Goal: Answer question/provide support: Share knowledge or assist other users

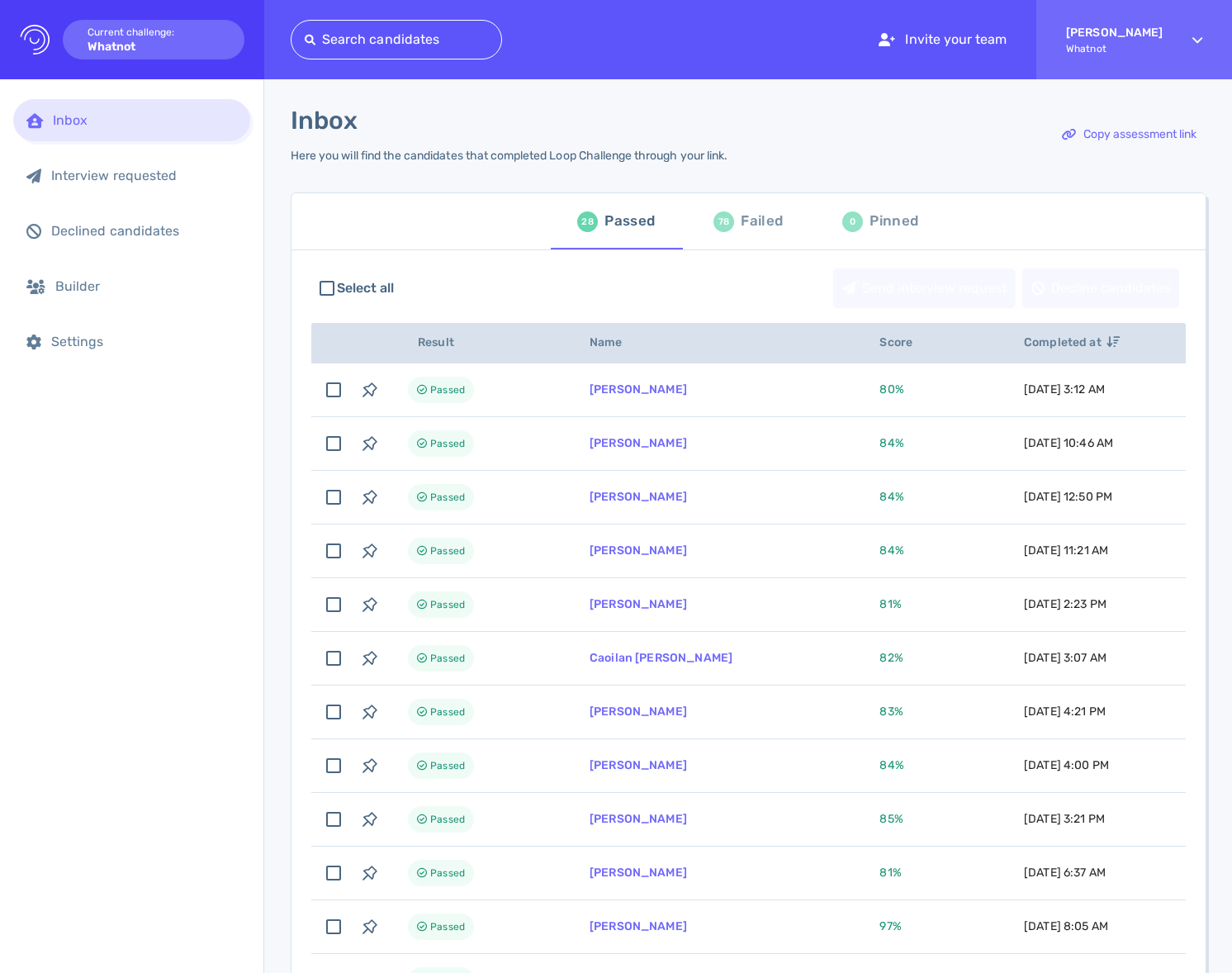
click at [775, 204] on div "78 Failed" at bounding box center [748, 221] width 69 height 46
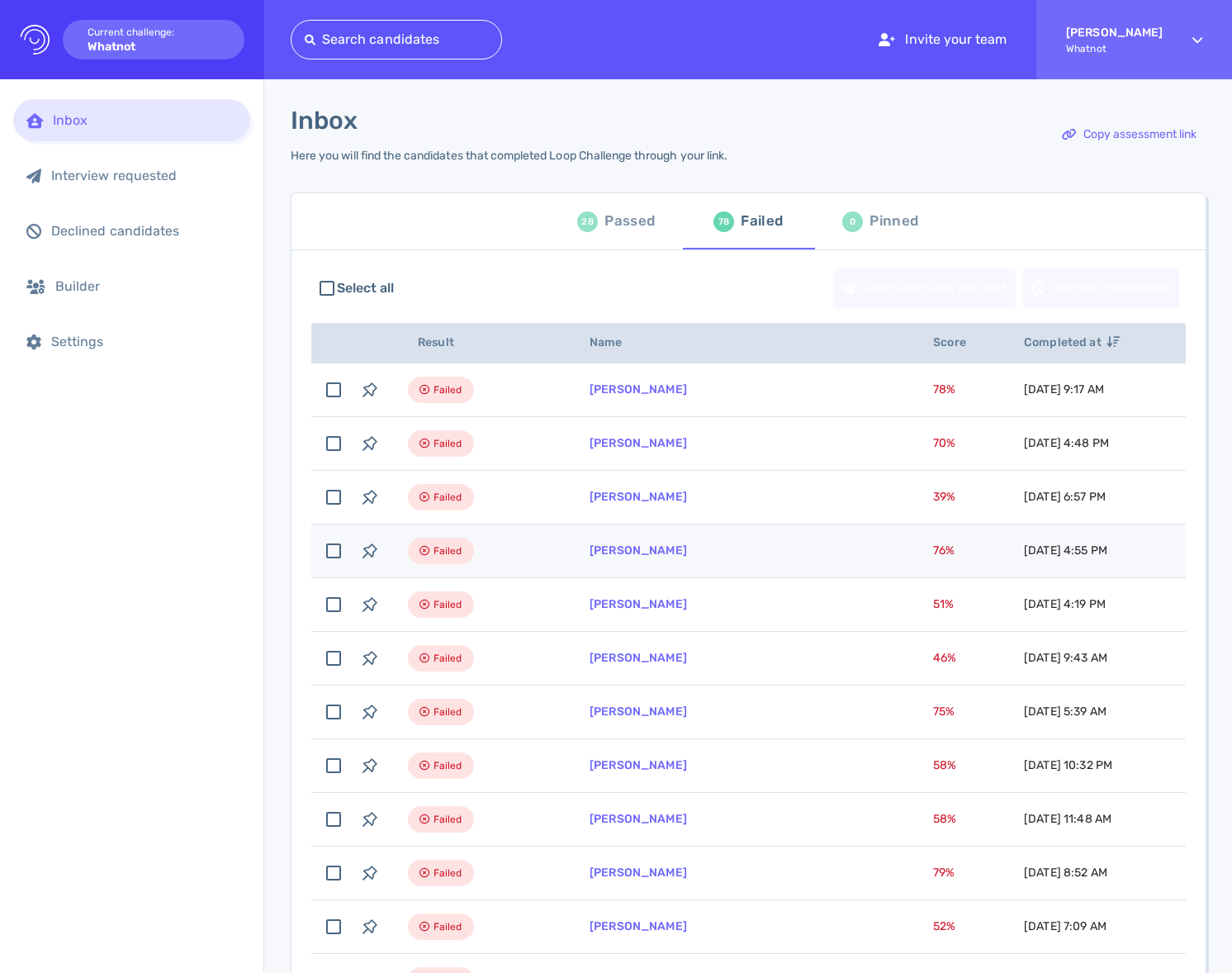
click at [669, 559] on td "[PERSON_NAME]" at bounding box center [741, 551] width 343 height 54
checkbox input "true"
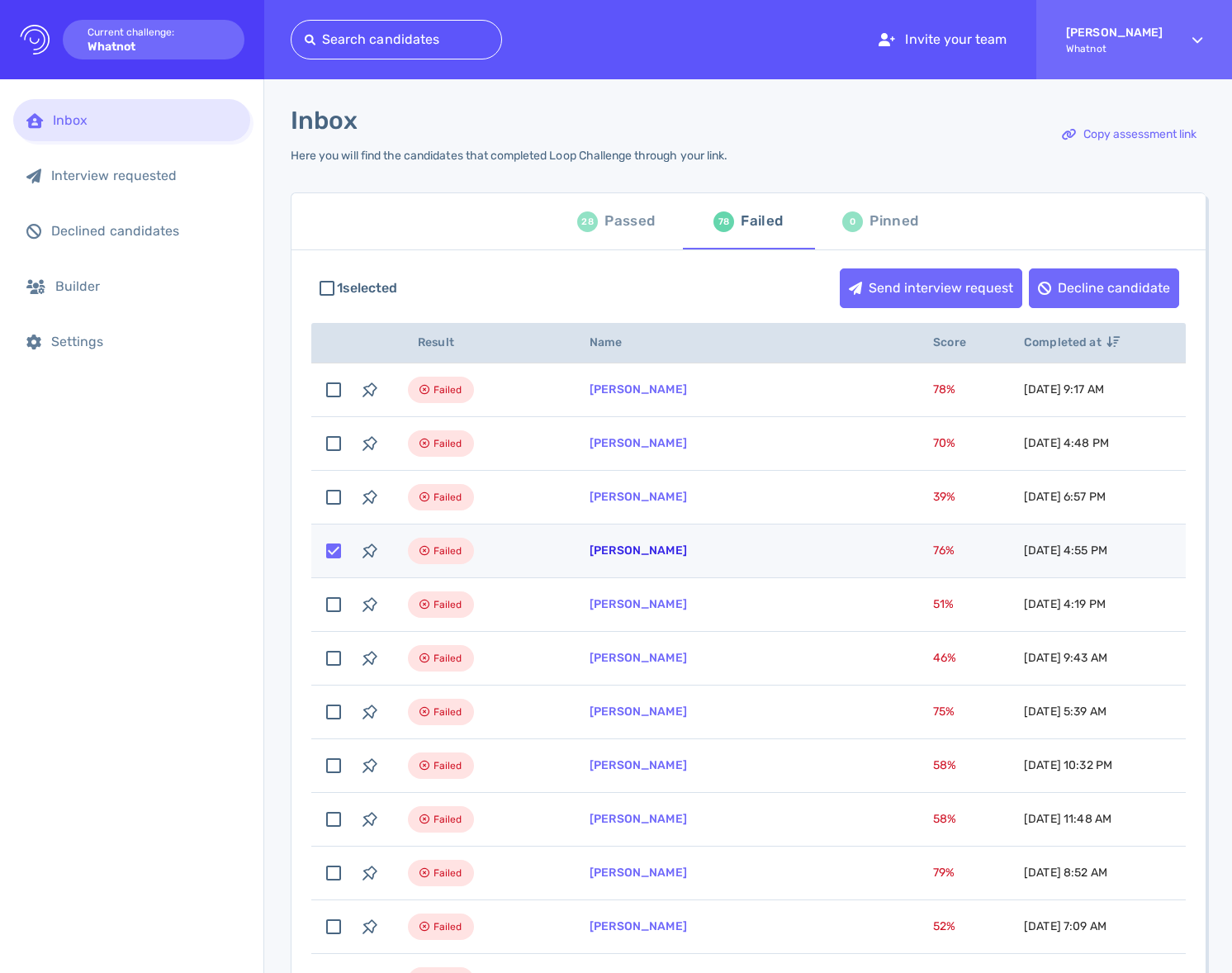
click at [666, 551] on link "[PERSON_NAME]" at bounding box center [638, 550] width 97 height 14
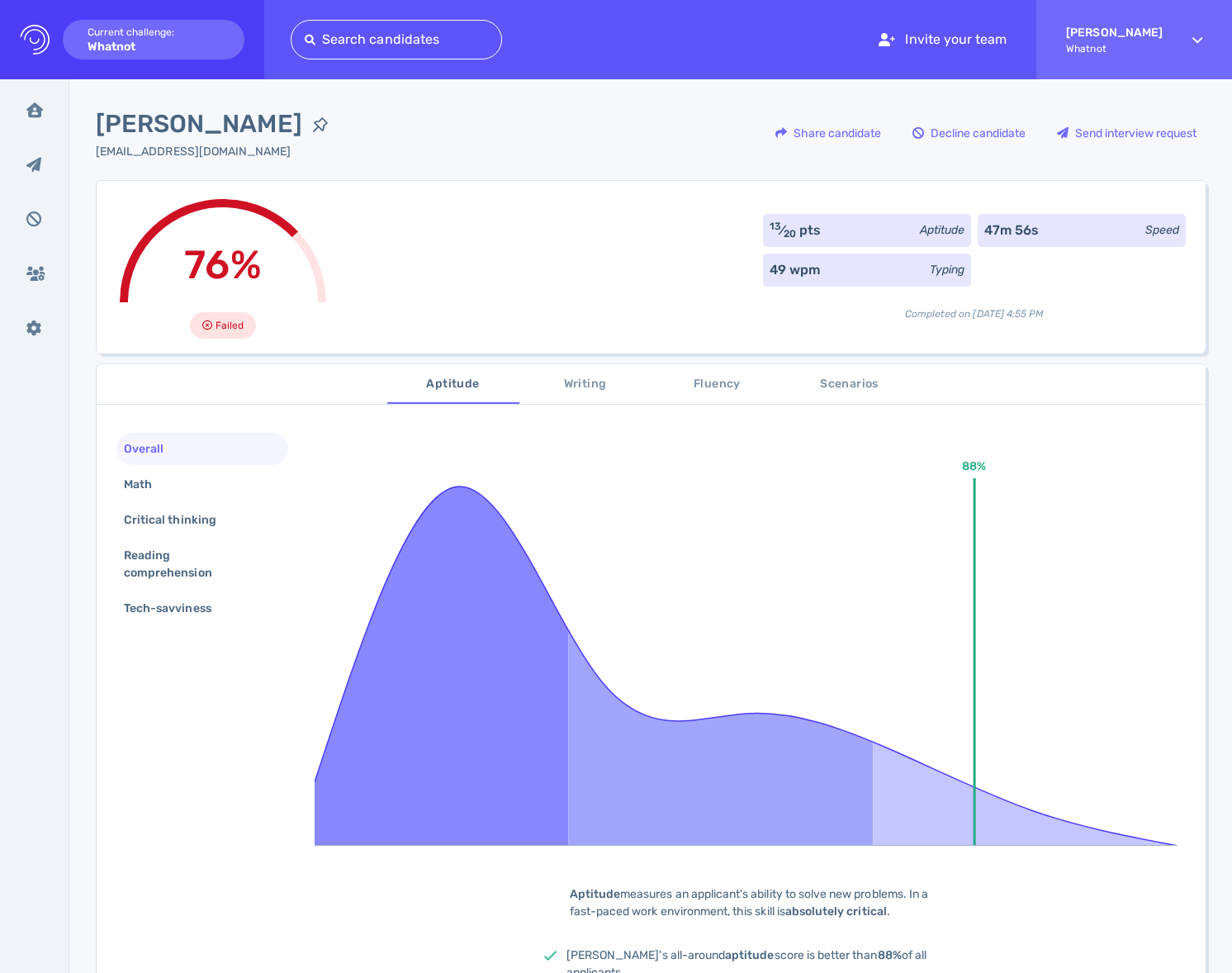
click at [469, 135] on div "[PERSON_NAME] [EMAIL_ADDRESS][DOMAIN_NAME] Share candidate Decline candidate Se…" at bounding box center [650, 143] width 1109 height 75
click at [248, 117] on span "[PERSON_NAME]" at bounding box center [198, 124] width 207 height 37
copy div "[PERSON_NAME]"
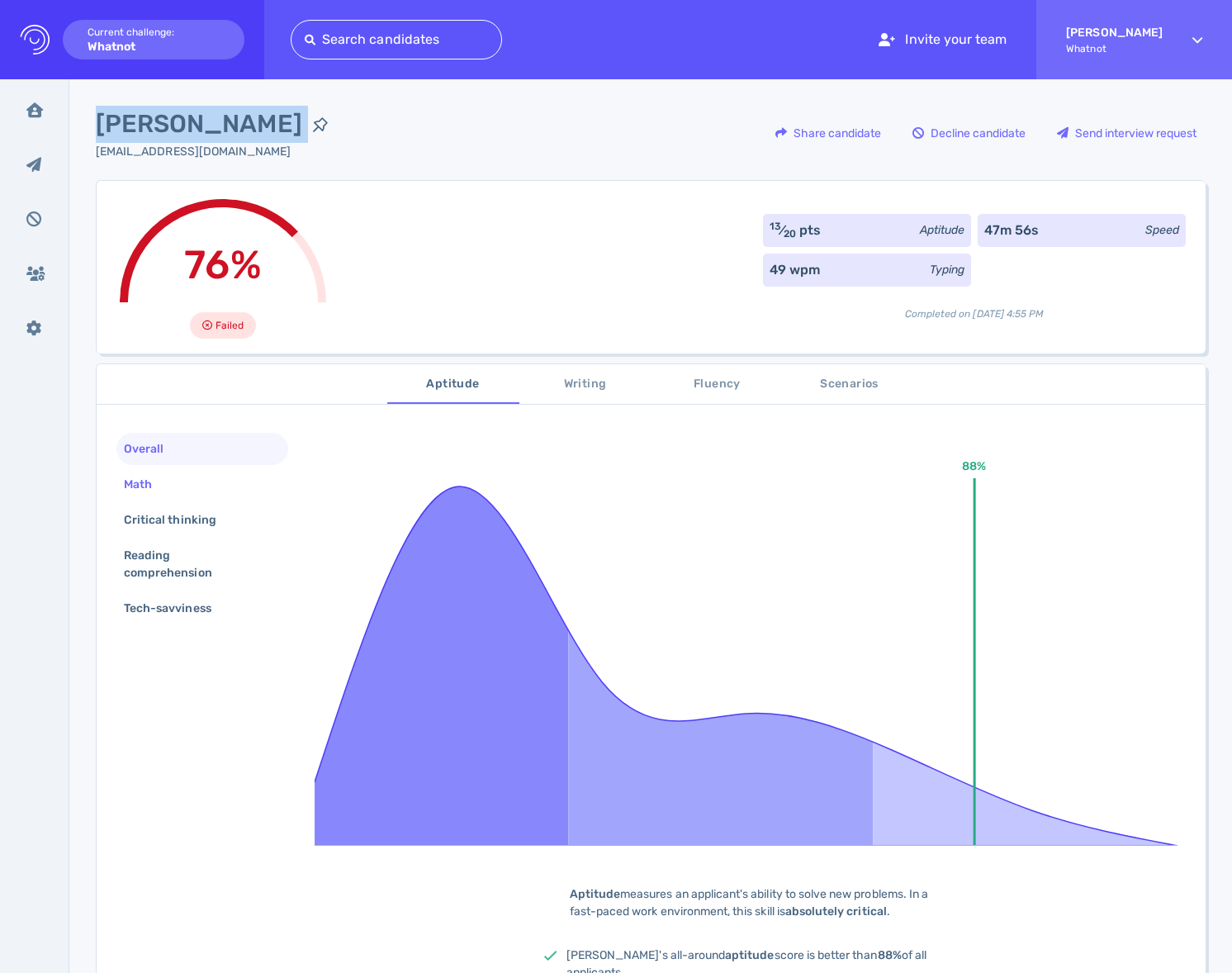
click at [138, 485] on div "Math" at bounding box center [146, 484] width 51 height 24
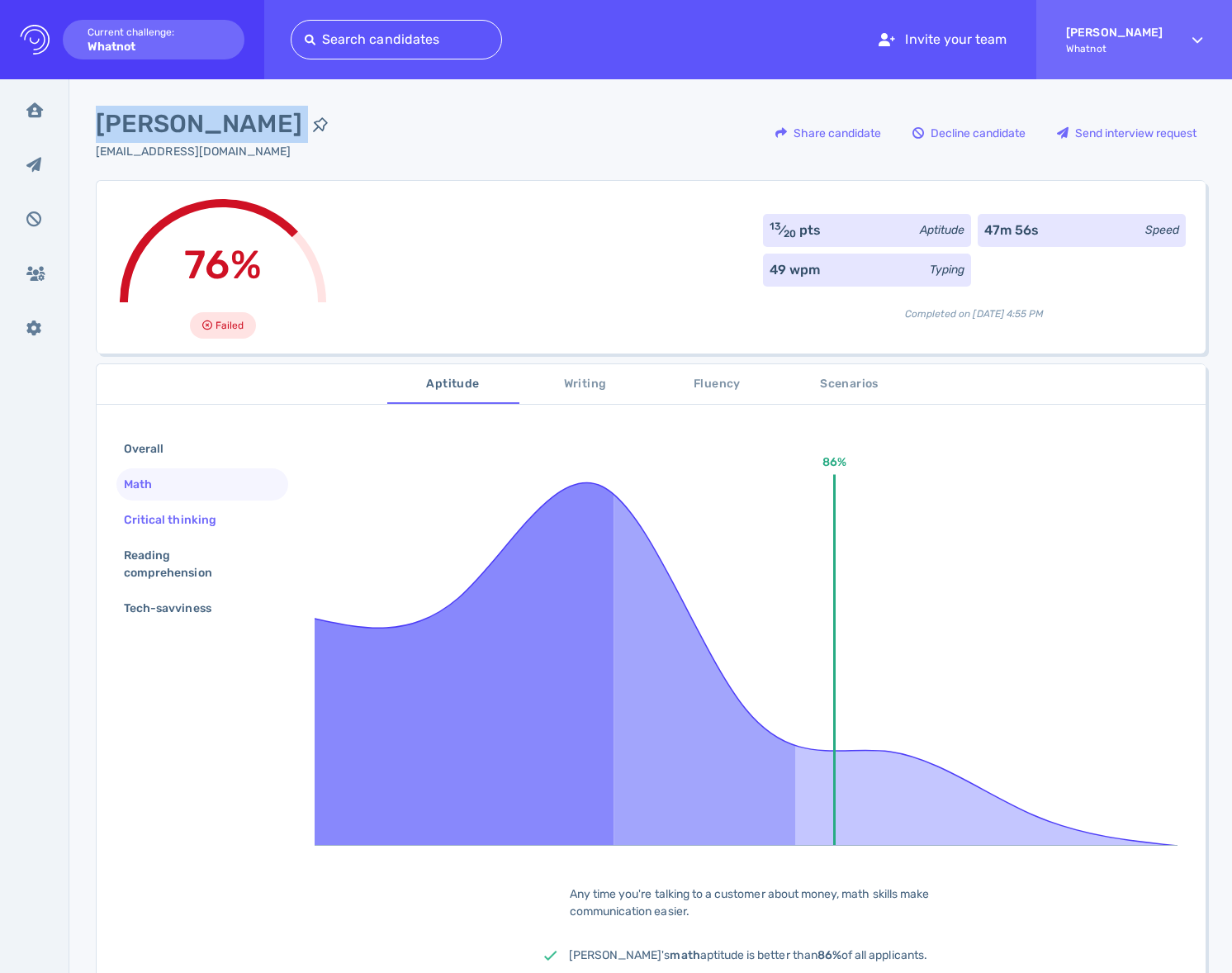
click at [145, 510] on div "Critical thinking" at bounding box center [177, 520] width 116 height 24
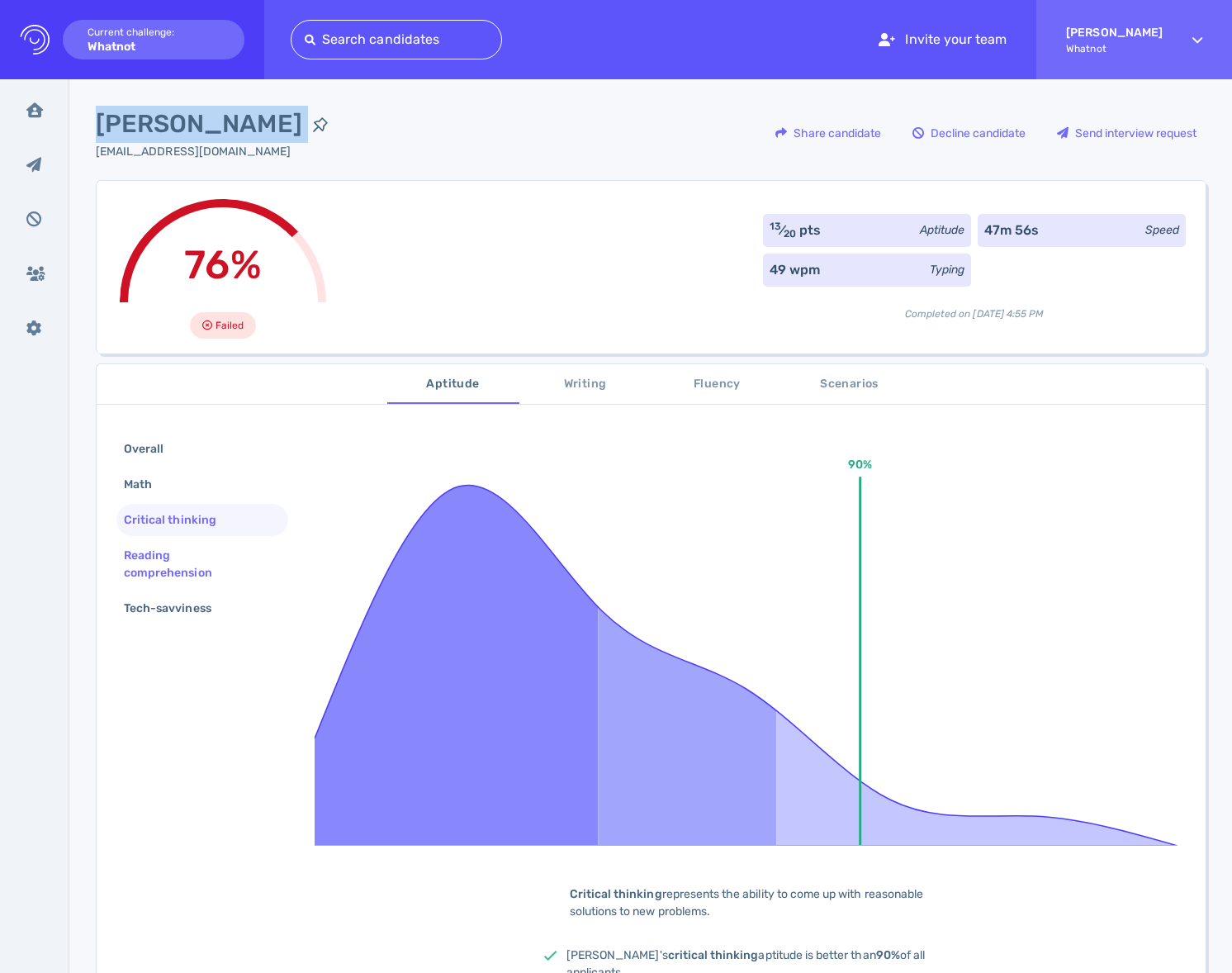
click at [144, 545] on div "Reading comprehension" at bounding box center [195, 563] width 150 height 41
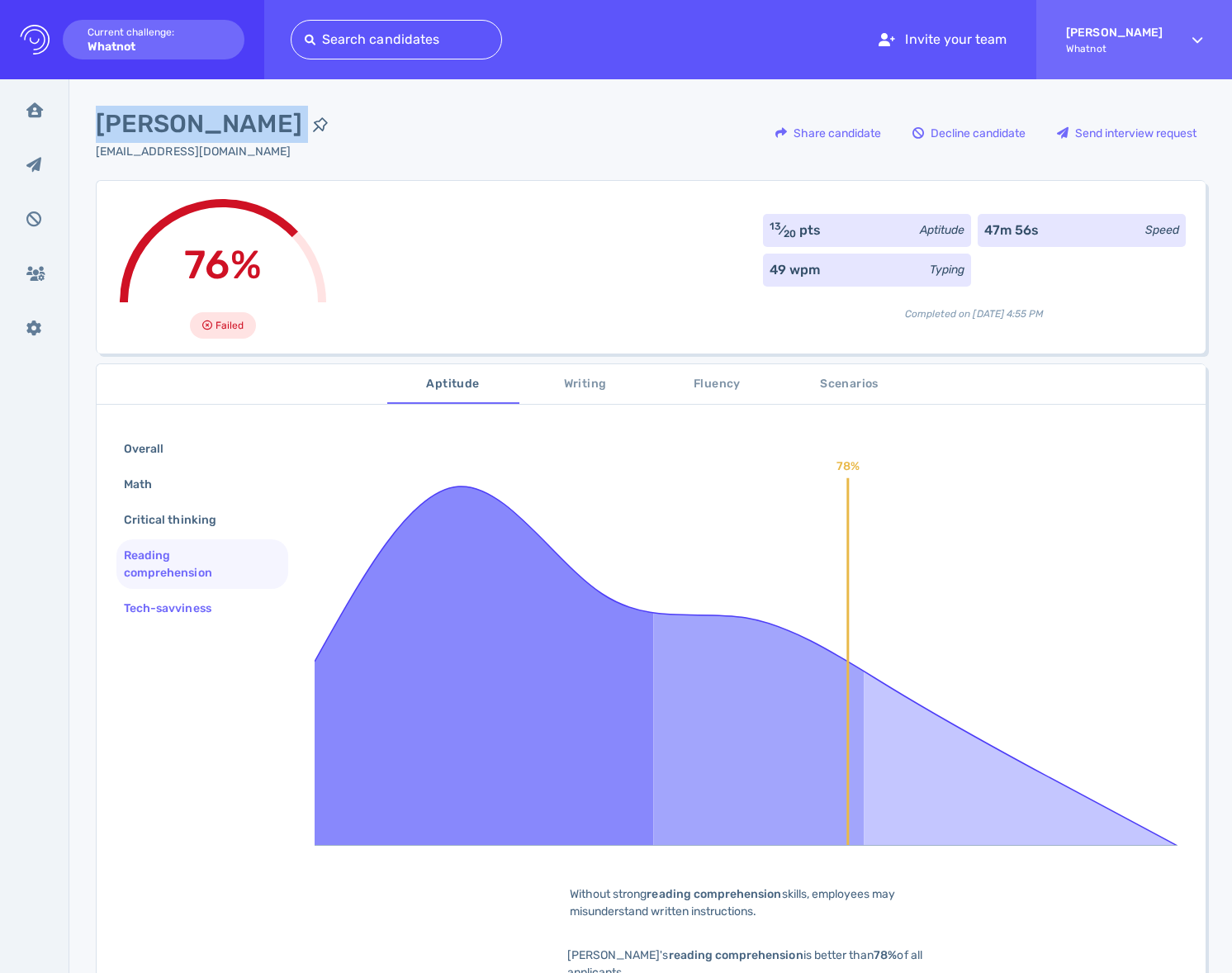
click at [146, 610] on div "Tech-savviness" at bounding box center [176, 608] width 111 height 24
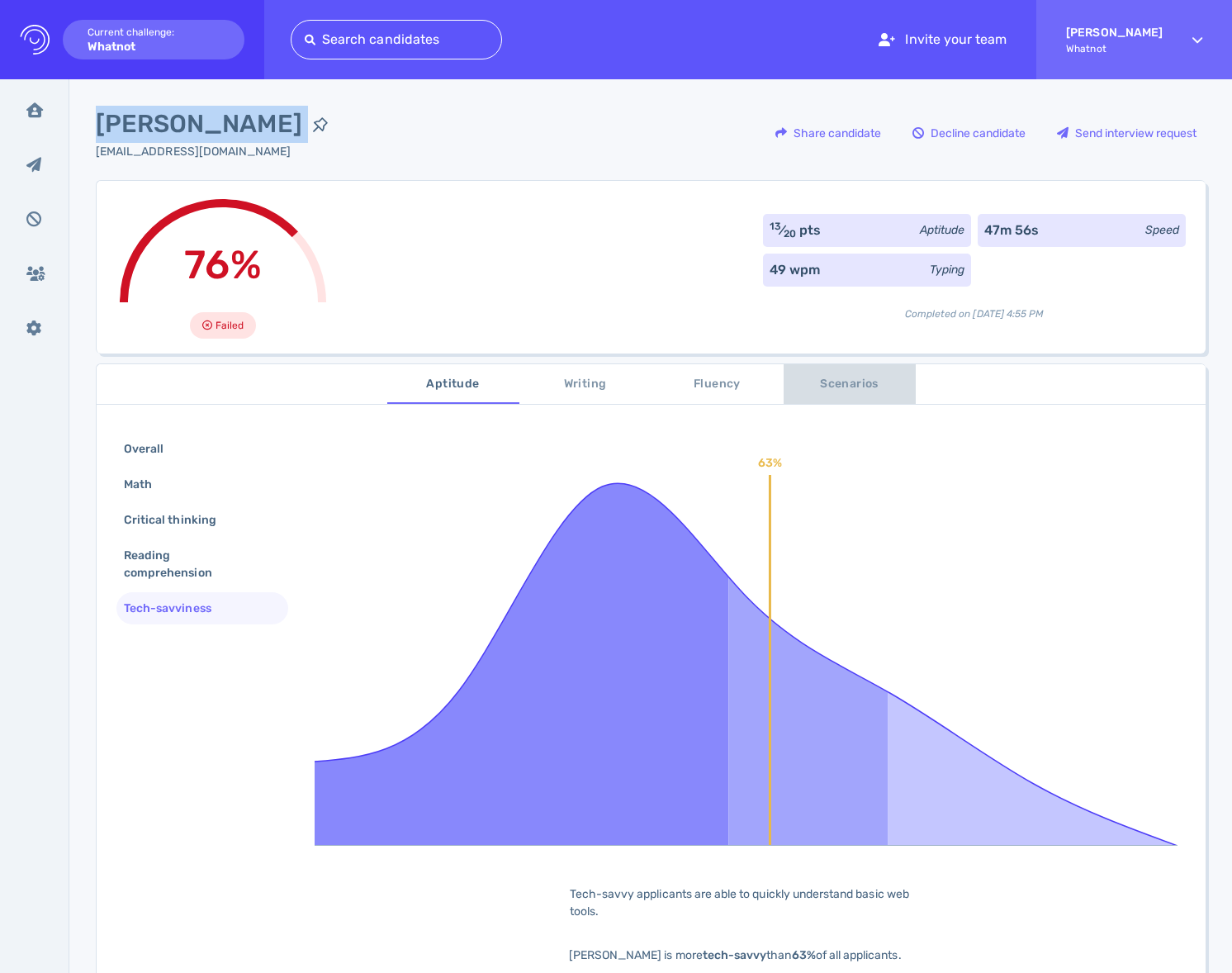
click at [838, 387] on span "Scenarios" at bounding box center [849, 384] width 112 height 21
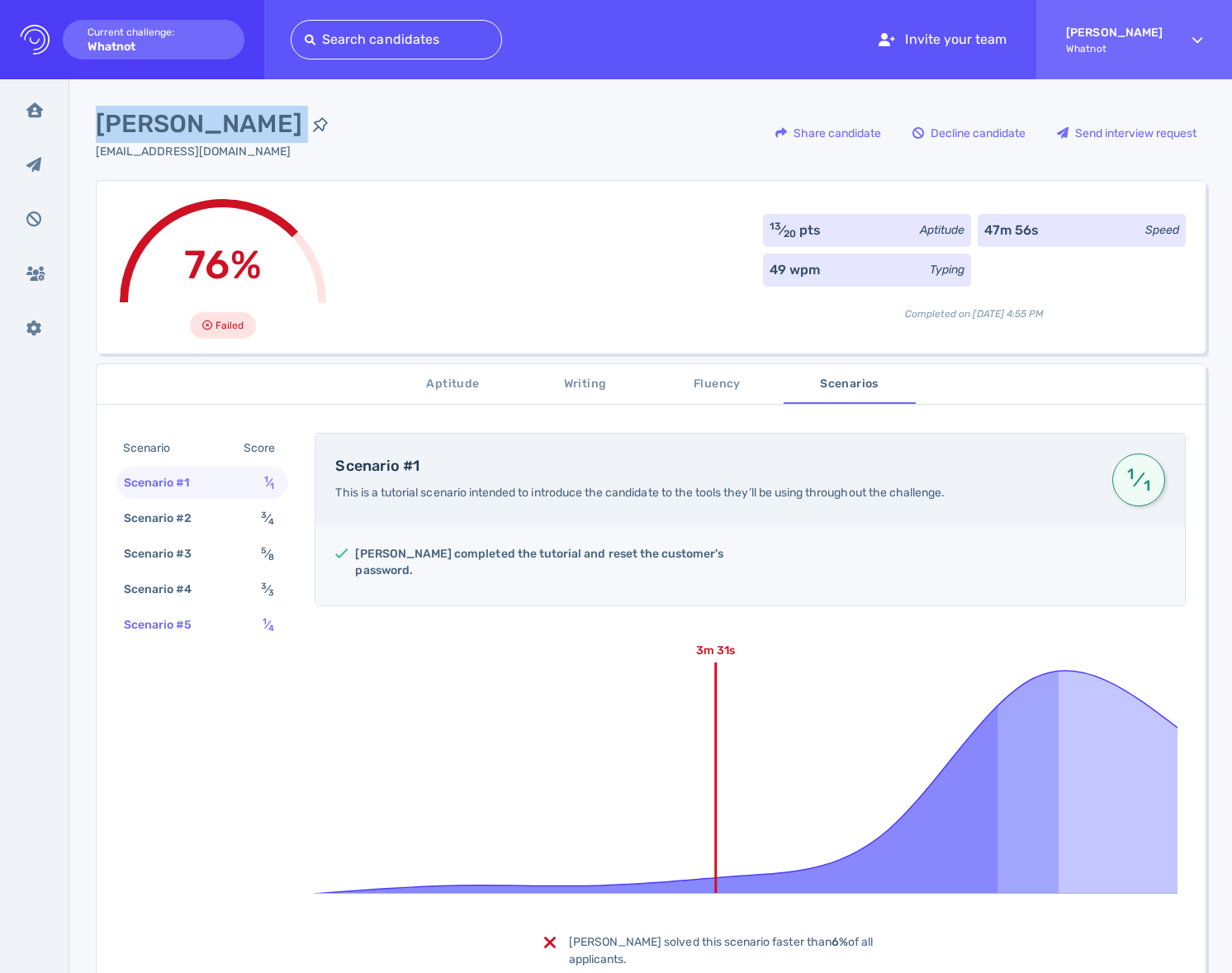
click at [231, 621] on div "Scenario #5 1 ⁄ 4" at bounding box center [202, 624] width 172 height 32
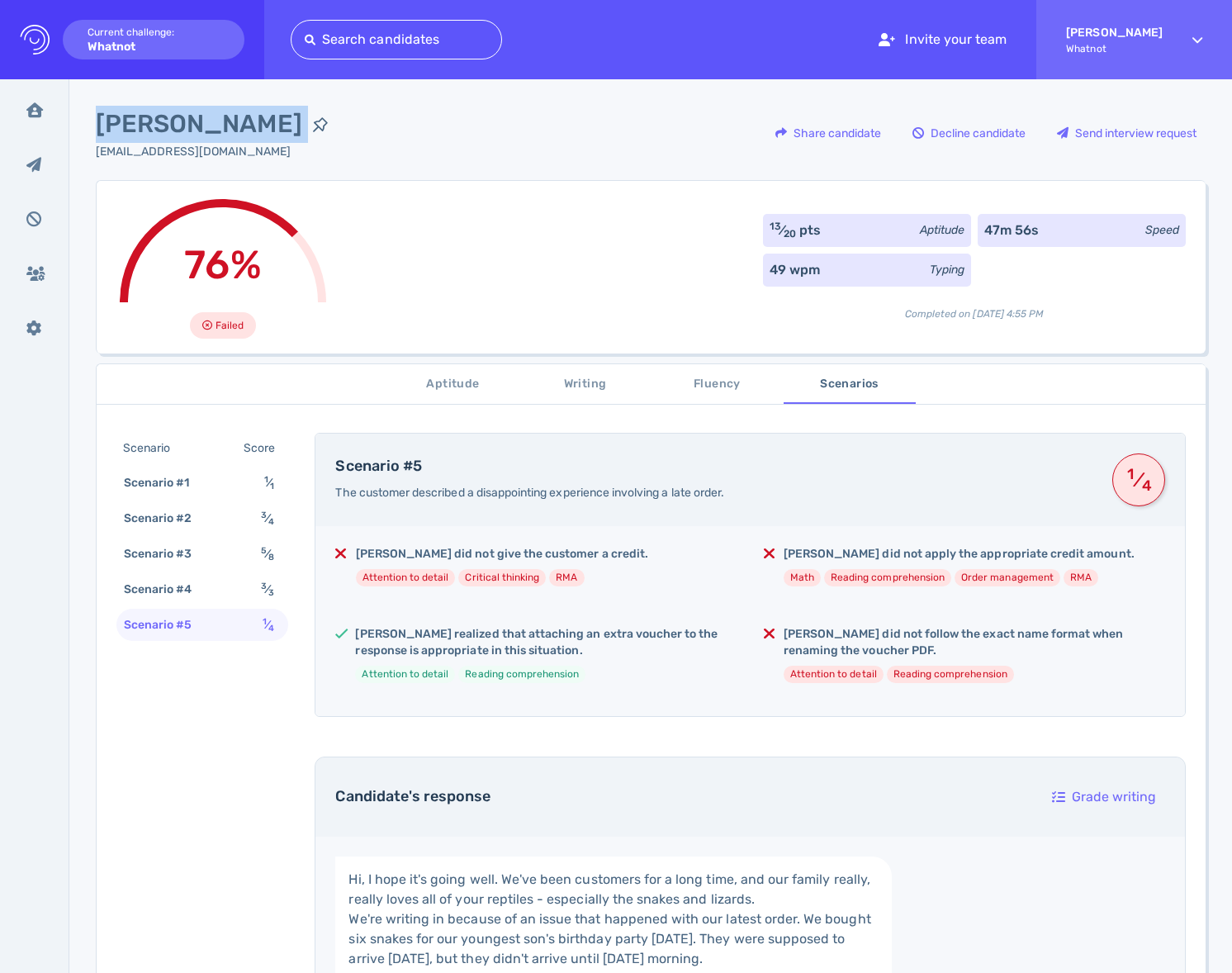
scroll to position [24, 0]
